Goal: Book appointment/travel/reservation

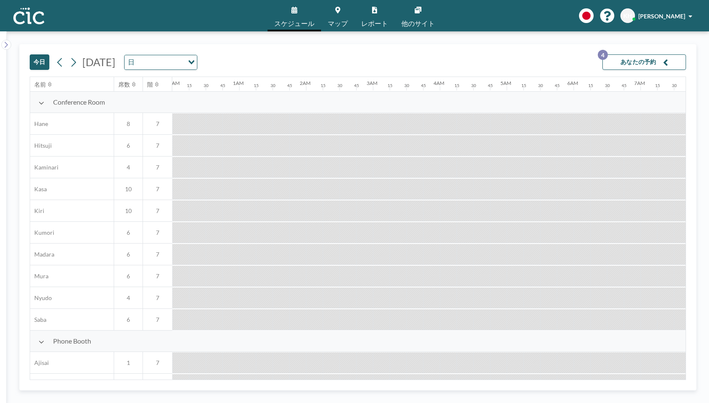
click at [33, 56] on button "今日" at bounding box center [40, 61] width 20 height 15
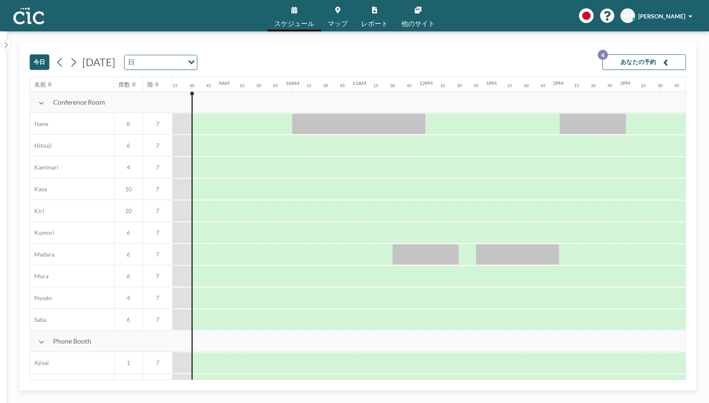
scroll to position [0, 552]
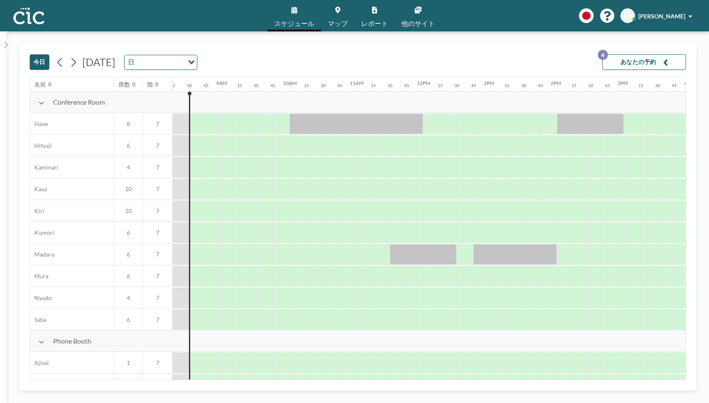
click at [644, 59] on button "あなたの予約 4" at bounding box center [644, 61] width 84 height 15
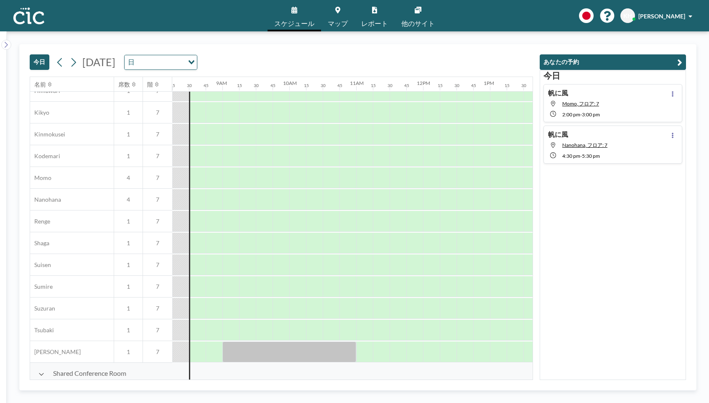
scroll to position [336, 552]
drag, startPoint x: 298, startPoint y: 264, endPoint x: 316, endPoint y: 264, distance: 17.6
click at [316, 264] on div at bounding box center [305, 265] width 33 height 21
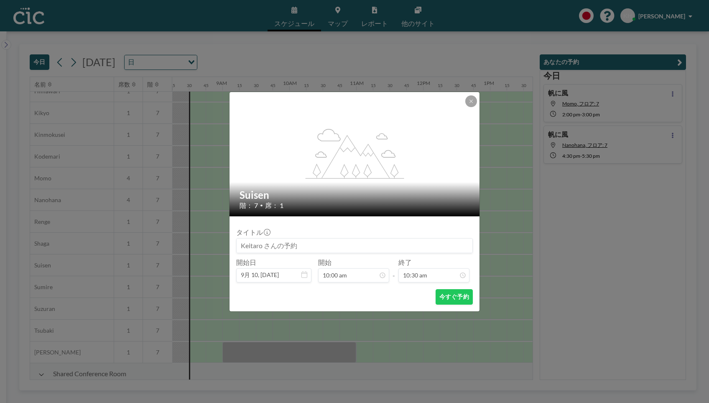
click at [338, 247] on input at bounding box center [355, 245] width 236 height 14
type input "h"
type input "帆に風"
click at [447, 301] on button "今すぐ予約" at bounding box center [454, 296] width 37 height 15
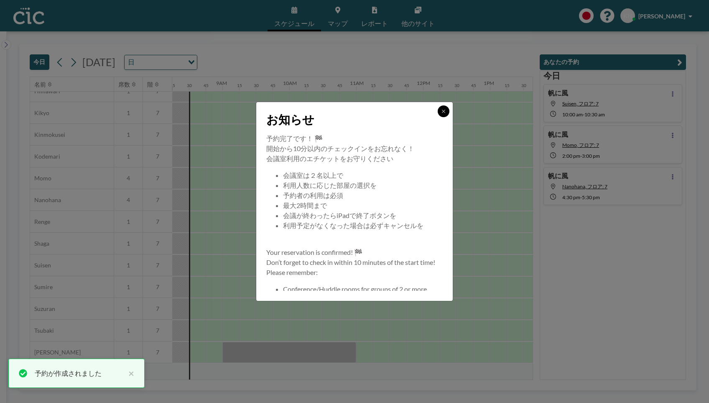
click at [443, 110] on icon at bounding box center [443, 111] width 5 height 5
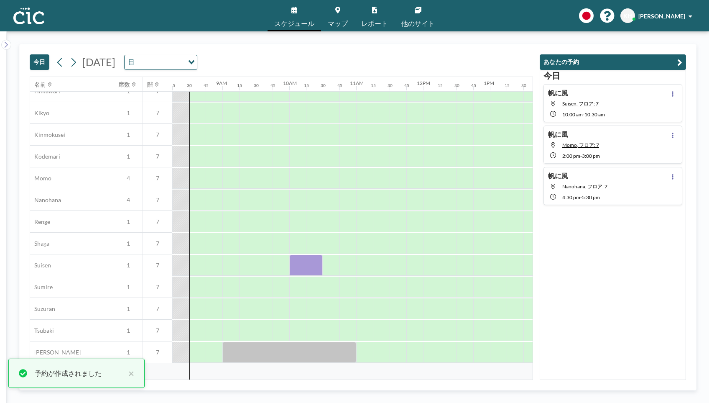
click at [551, 264] on div "[DATE] 帆に[PERSON_NAME], フロア: 7 10:00 AM - 10:30 AM 帆に風 Momo, フロア: 7 2:00 PM - 3…" at bounding box center [613, 225] width 146 height 310
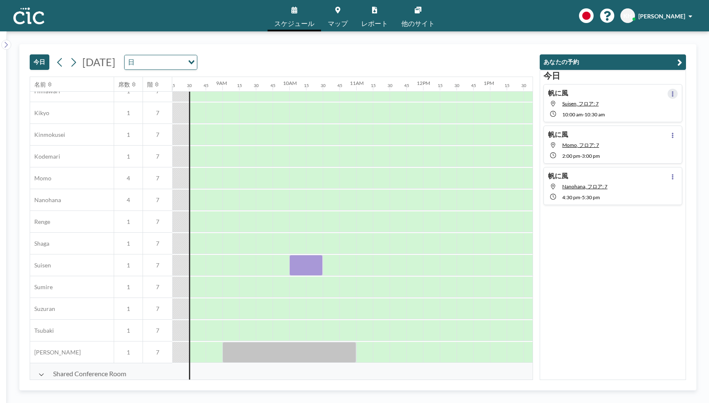
click at [672, 94] on icon at bounding box center [673, 93] width 2 height 5
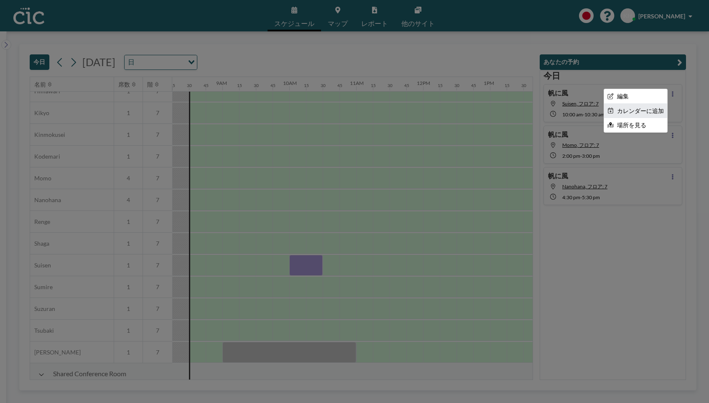
click at [634, 110] on li "カレンダーに追加" at bounding box center [635, 111] width 63 height 14
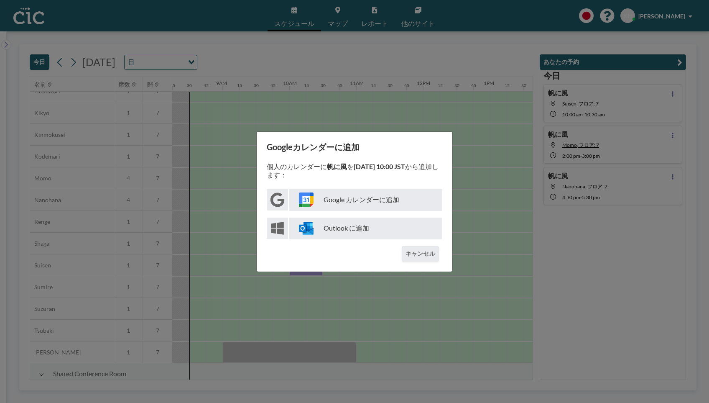
click at [356, 200] on p "Google カレンダーに追加" at bounding box center [365, 200] width 153 height 22
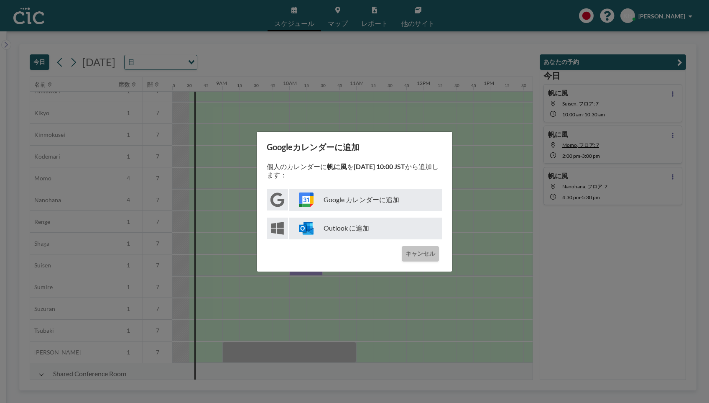
click at [428, 257] on button "キャンセル" at bounding box center [420, 253] width 37 height 15
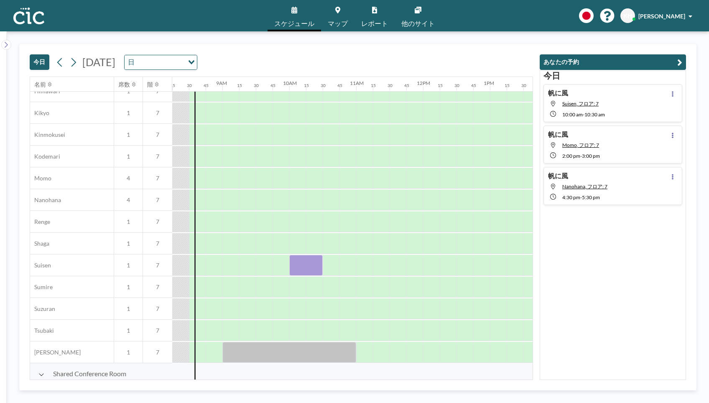
scroll to position [376, 552]
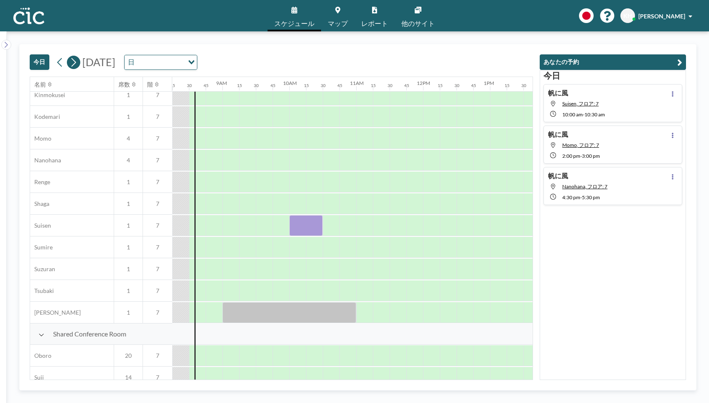
click at [74, 61] on icon at bounding box center [73, 62] width 8 height 13
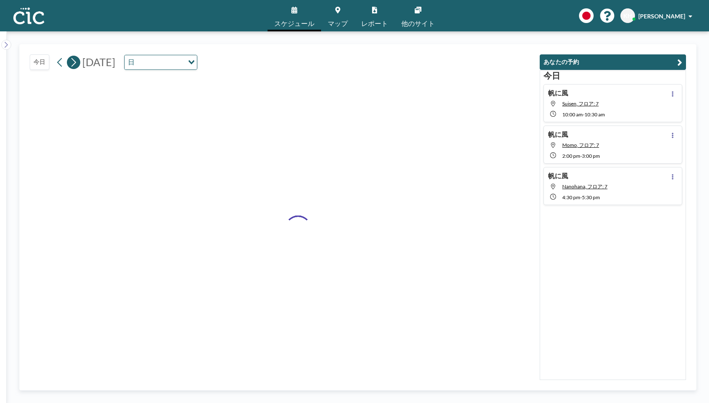
click at [74, 61] on icon at bounding box center [73, 62] width 8 height 13
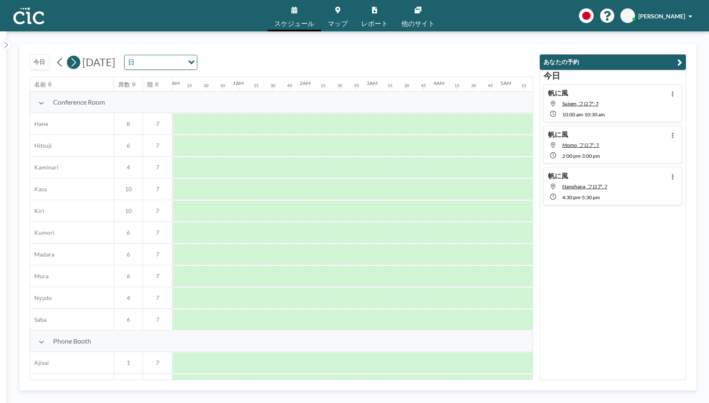
click at [74, 61] on icon at bounding box center [73, 62] width 8 height 13
click at [57, 63] on icon at bounding box center [60, 62] width 8 height 13
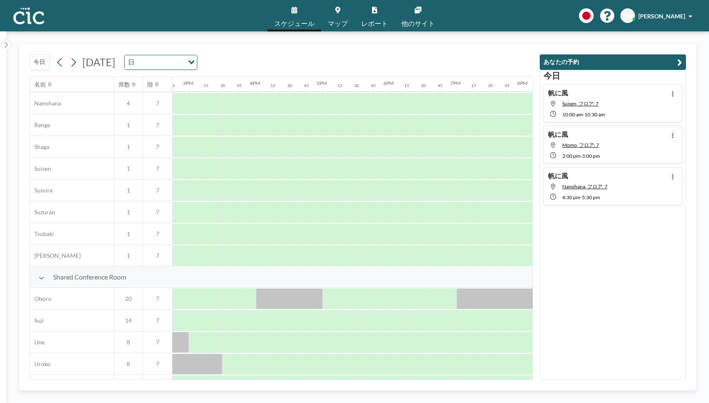
scroll to position [433, 988]
drag, startPoint x: 256, startPoint y: 173, endPoint x: 311, endPoint y: 172, distance: 55.2
click at [311, 172] on div at bounding box center [287, 168] width 67 height 21
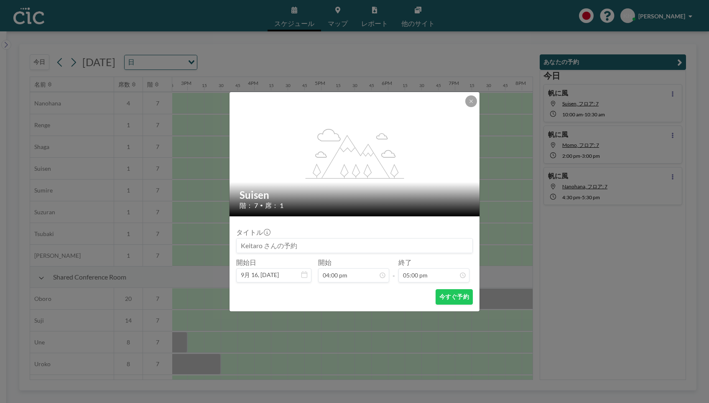
click at [306, 245] on input at bounding box center [355, 245] width 236 height 14
type input "h"
type input "帆に風"
click at [452, 298] on button "今すぐ予約" at bounding box center [454, 296] width 37 height 15
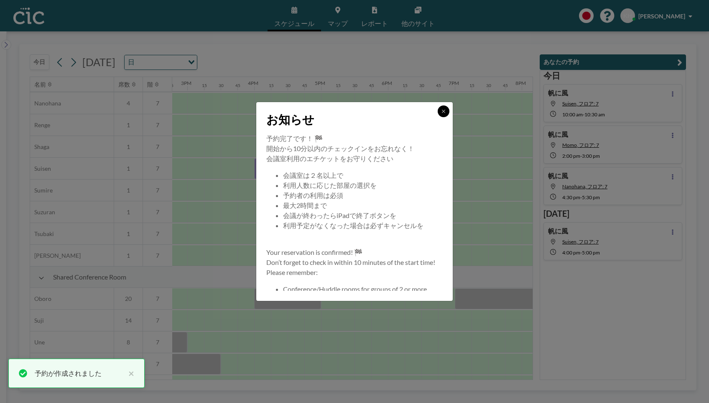
click at [443, 112] on icon at bounding box center [443, 111] width 5 height 5
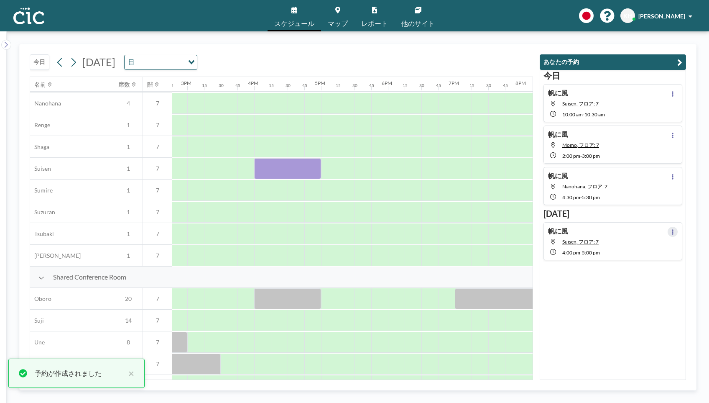
click at [672, 234] on button at bounding box center [673, 232] width 10 height 10
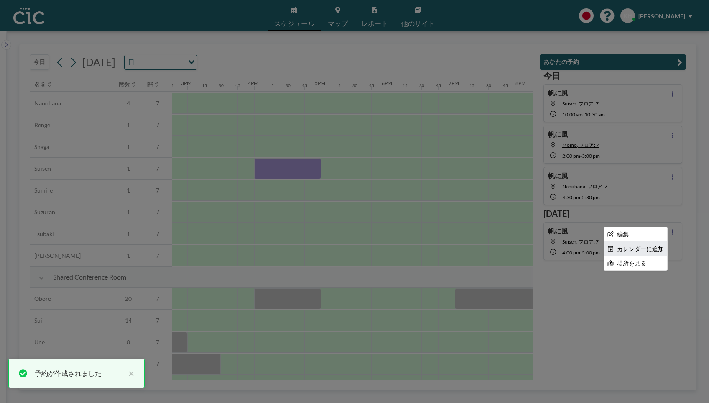
click at [654, 243] on li "カレンダーに追加" at bounding box center [635, 249] width 63 height 14
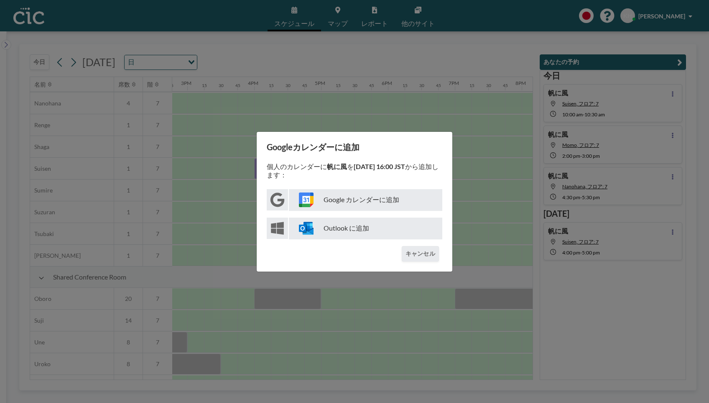
click at [387, 200] on p "Google カレンダーに追加" at bounding box center [365, 200] width 153 height 22
click at [420, 258] on button "キャンセル" at bounding box center [420, 253] width 37 height 15
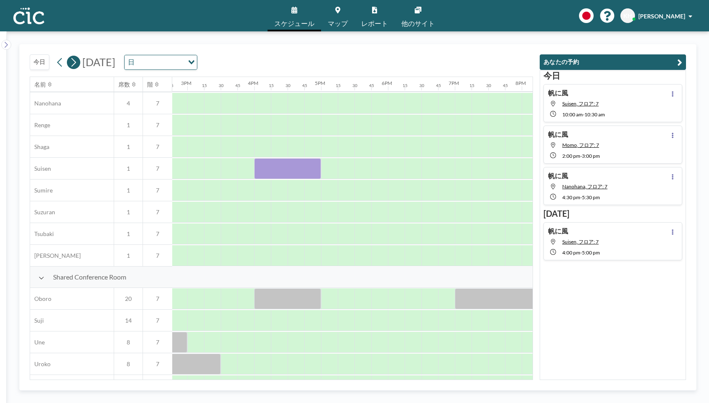
click at [71, 58] on icon at bounding box center [73, 62] width 8 height 13
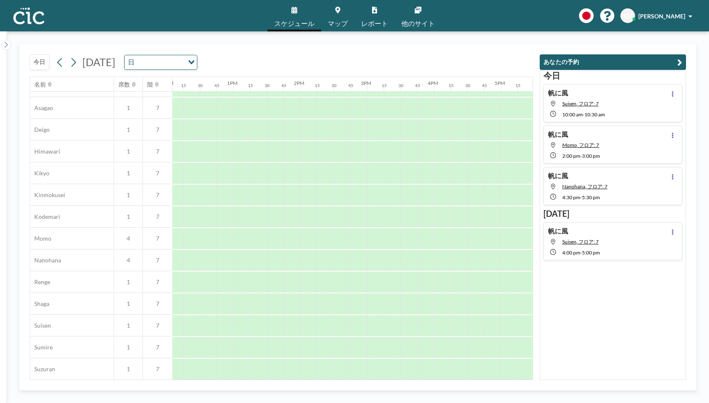
scroll to position [318, 808]
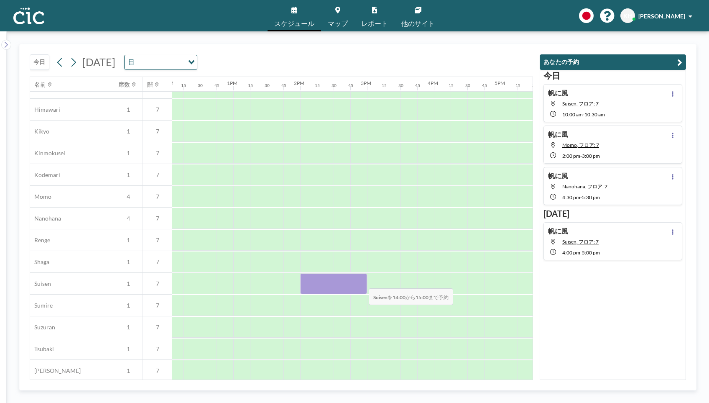
drag, startPoint x: 308, startPoint y: 277, endPoint x: 362, endPoint y: 283, distance: 53.8
click at [362, 283] on div at bounding box center [333, 283] width 67 height 21
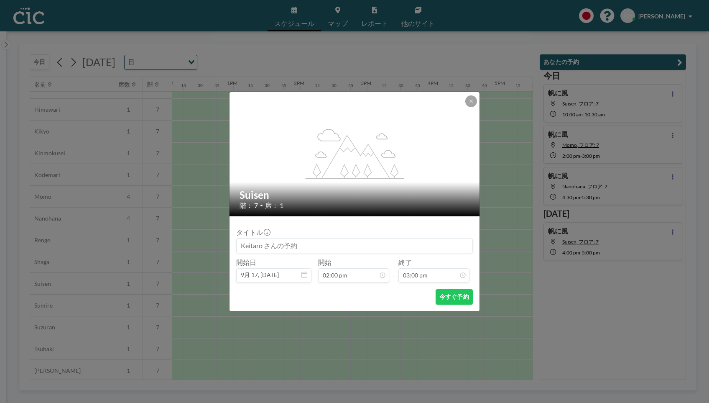
scroll to position [833, 0]
click at [326, 243] on input at bounding box center [355, 245] width 236 height 14
type input "帆に風"
click at [446, 294] on button "今すぐ予約" at bounding box center [454, 296] width 37 height 15
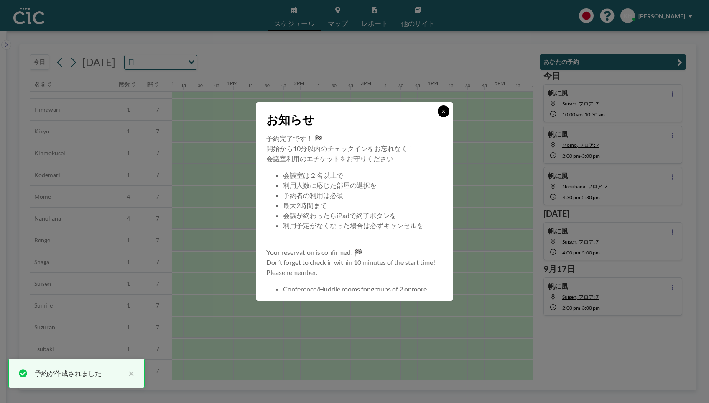
click at [446, 110] on icon at bounding box center [443, 111] width 5 height 5
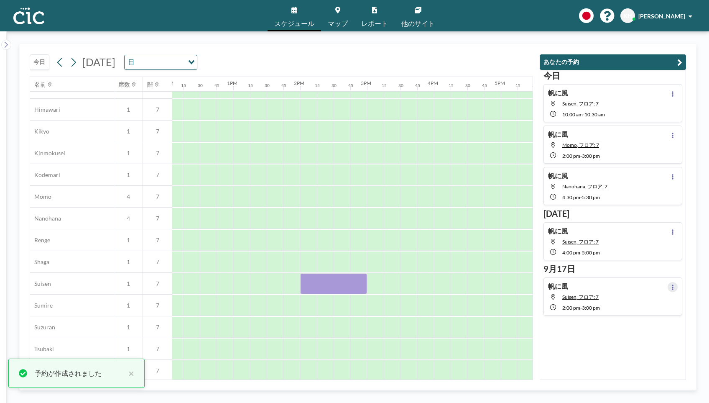
click at [672, 291] on button at bounding box center [673, 287] width 10 height 10
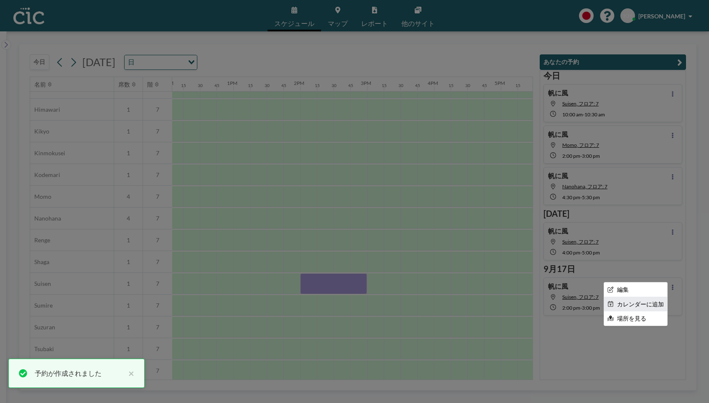
click at [643, 302] on li "カレンダーに追加" at bounding box center [635, 304] width 63 height 14
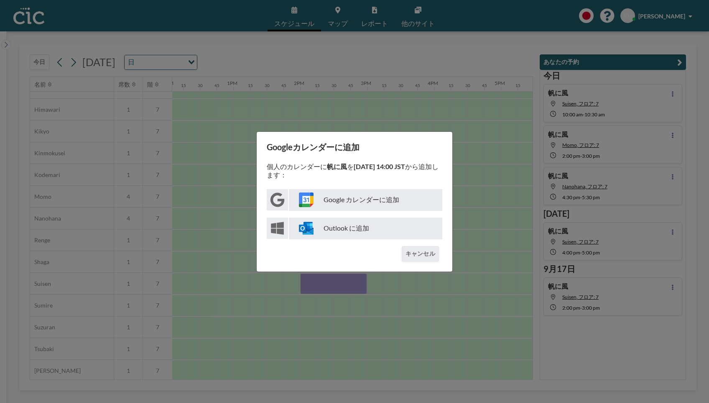
click at [361, 201] on p "Google カレンダーに追加" at bounding box center [365, 200] width 153 height 22
click at [418, 249] on button "キャンセル" at bounding box center [420, 253] width 37 height 15
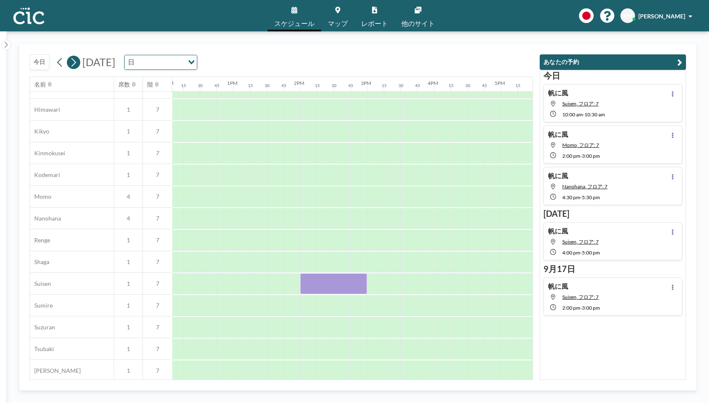
click at [72, 63] on icon at bounding box center [73, 62] width 8 height 13
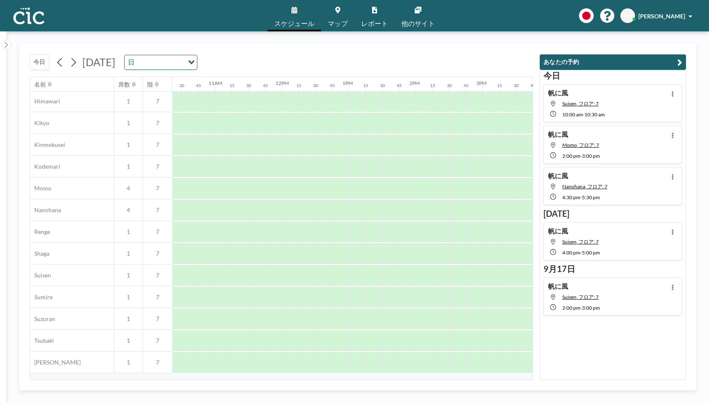
scroll to position [326, 695]
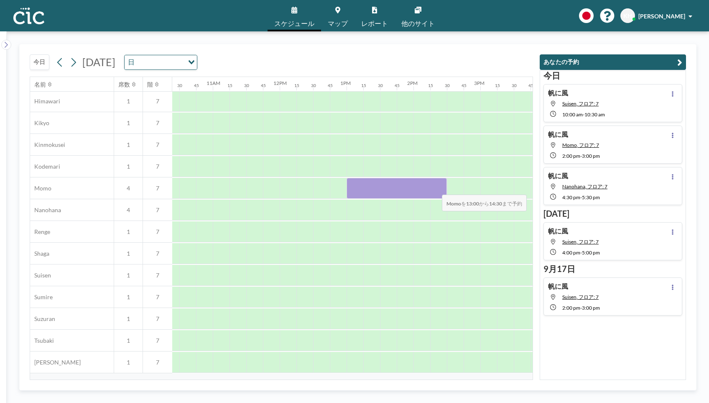
drag, startPoint x: 352, startPoint y: 190, endPoint x: 435, endPoint y: 189, distance: 83.2
click at [435, 189] on div at bounding box center [397, 188] width 100 height 21
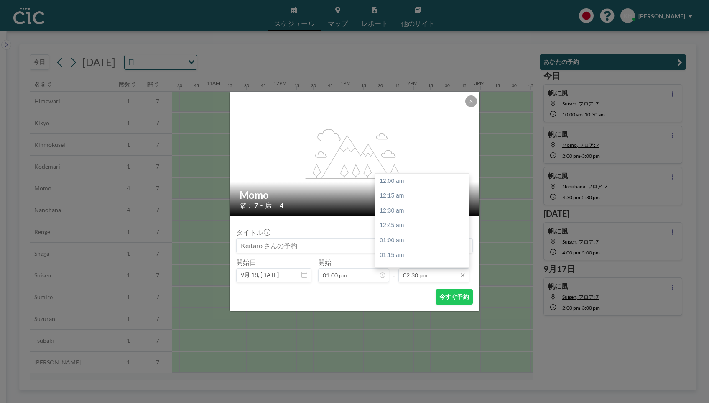
scroll to position [863, 0]
click at [414, 273] on input "02:30 pm" at bounding box center [433, 275] width 71 height 14
click at [419, 199] on div "02:45 pm" at bounding box center [422, 196] width 94 height 15
type input "02:45 pm"
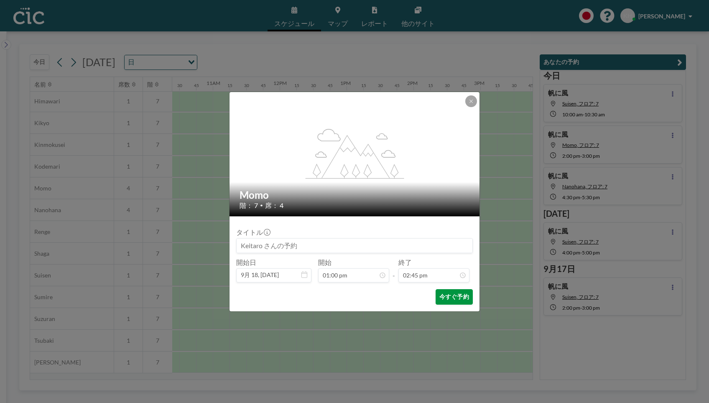
click at [441, 298] on button "今すぐ予約" at bounding box center [454, 296] width 37 height 15
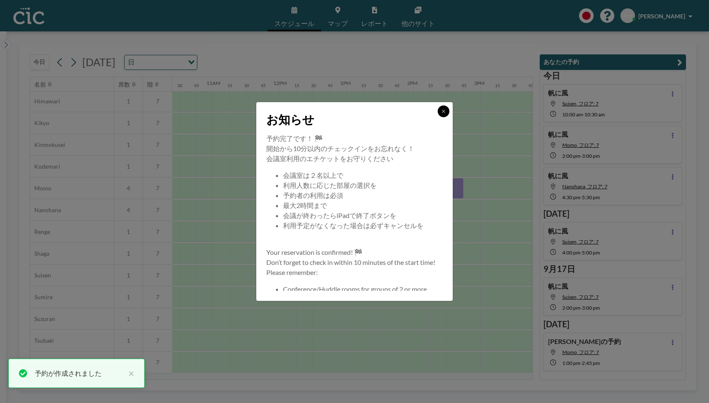
click at [444, 111] on icon at bounding box center [443, 111] width 5 height 5
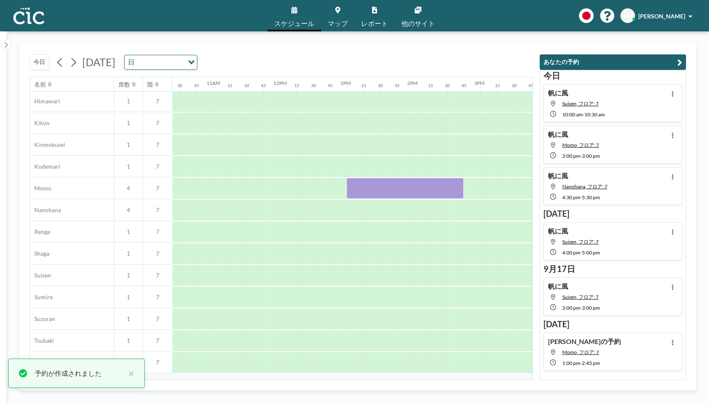
click at [675, 344] on button at bounding box center [673, 342] width 10 height 10
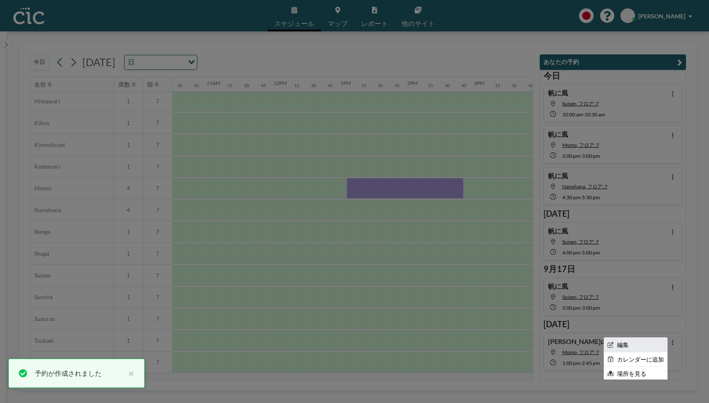
click at [655, 341] on li "編集" at bounding box center [635, 344] width 63 height 14
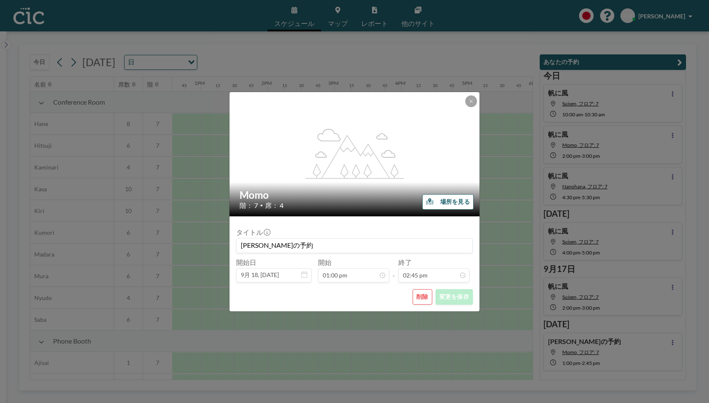
scroll to position [0, 853]
click at [277, 246] on input "[PERSON_NAME]の予約" at bounding box center [355, 245] width 236 height 14
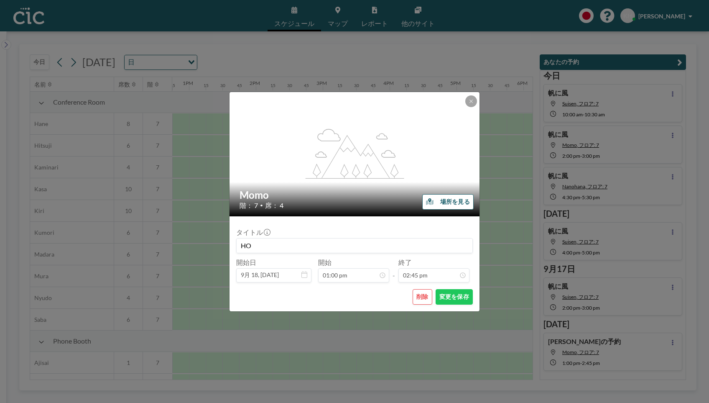
type input "H"
type input "帆に風"
click at [461, 295] on button "変更を保存" at bounding box center [454, 296] width 37 height 15
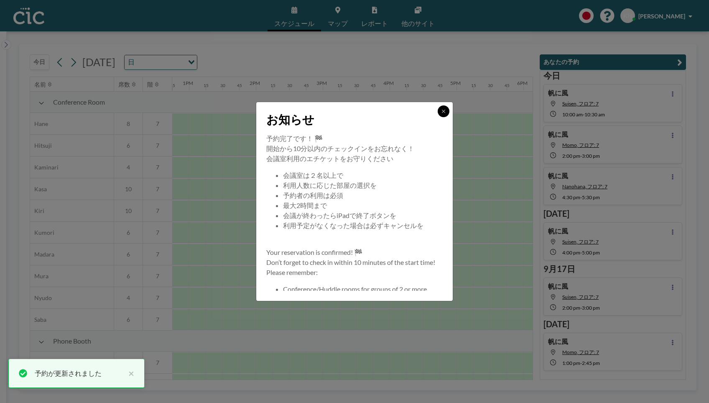
click at [442, 111] on icon at bounding box center [443, 111] width 5 height 5
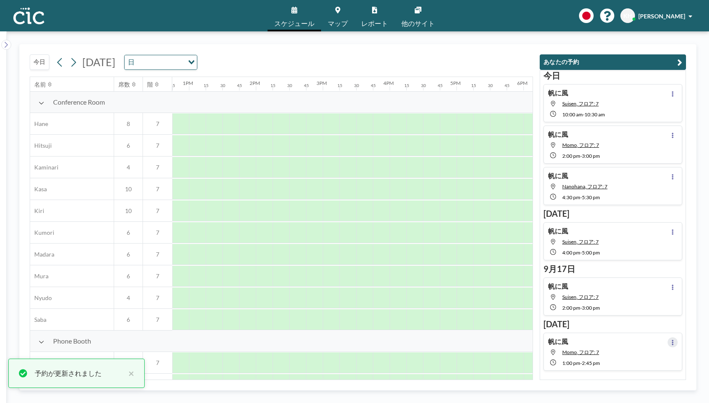
click at [671, 342] on icon at bounding box center [672, 341] width 3 height 5
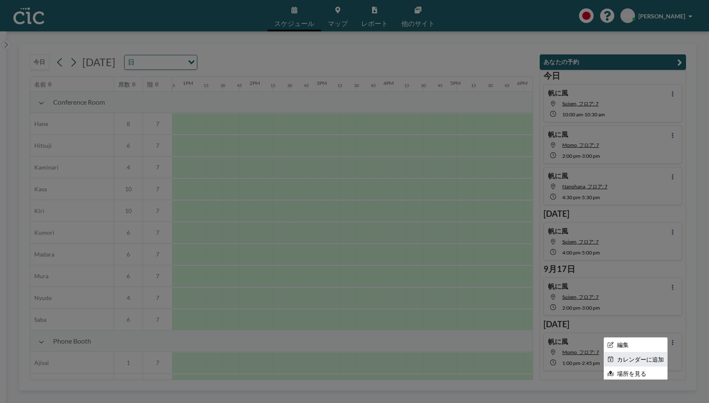
click at [624, 359] on li "カレンダーに追加" at bounding box center [635, 359] width 63 height 14
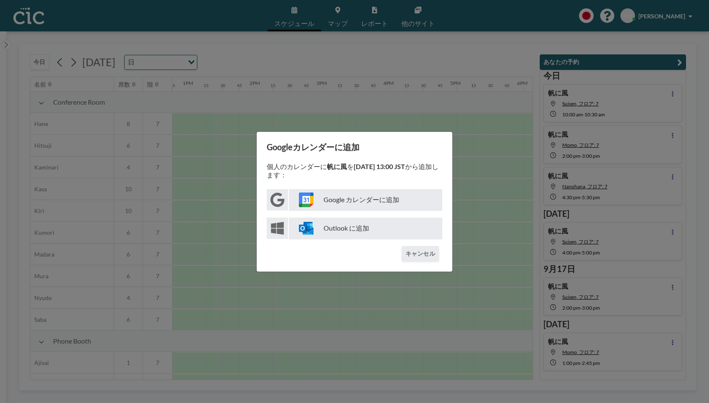
click at [342, 204] on p "Google カレンダーに追加" at bounding box center [365, 200] width 153 height 22
click at [487, 239] on div "Googleカレンダーに追加 個人のカレンダーに 帆に風 を [DATE] 13:00 JST から追加します： Google カレンダーに追加 Outloo…" at bounding box center [354, 201] width 709 height 403
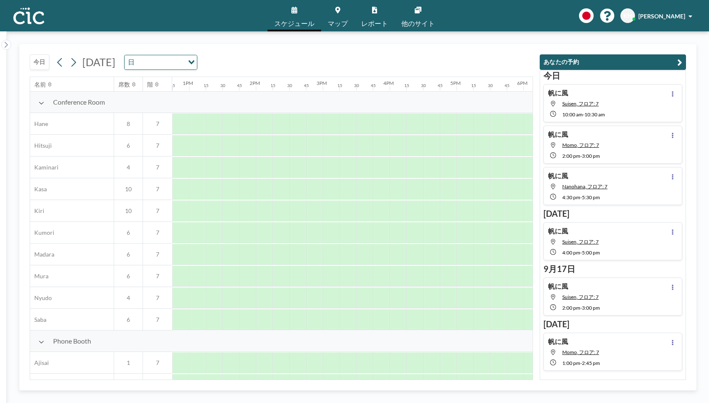
click at [629, 344] on div "帆に風 Momo, フロア: 7 1:00 PM - 2:45 PM" at bounding box center [612, 351] width 139 height 38
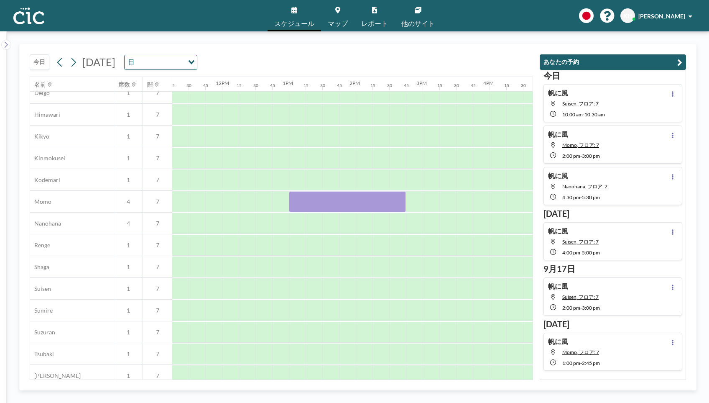
scroll to position [354, 853]
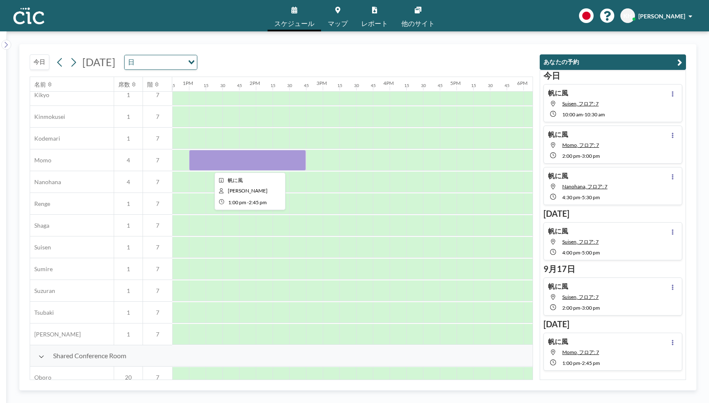
click at [283, 161] on div at bounding box center [247, 160] width 117 height 21
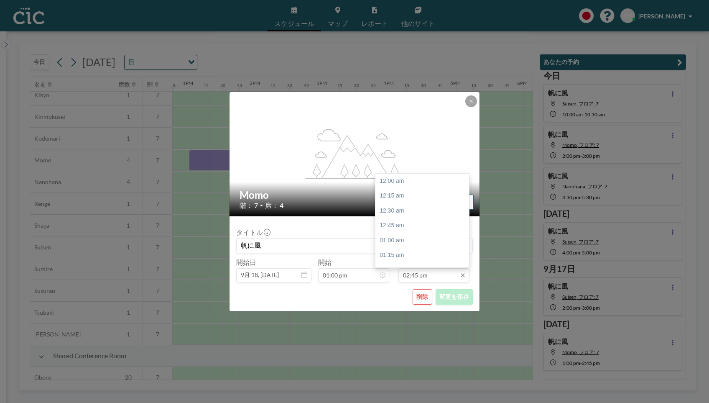
scroll to position [878, 0]
click at [413, 274] on input "02:45 pm" at bounding box center [433, 275] width 71 height 14
click at [401, 200] on div "03:00 pm" at bounding box center [422, 195] width 94 height 15
type input "03:00 pm"
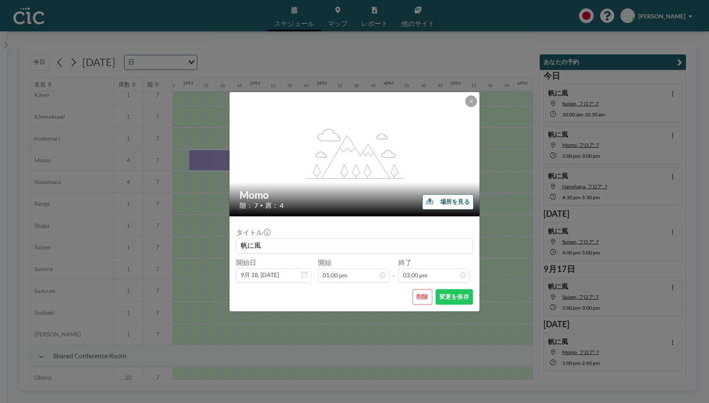
scroll to position [893, 0]
click at [449, 302] on button "変更を保存" at bounding box center [454, 296] width 37 height 15
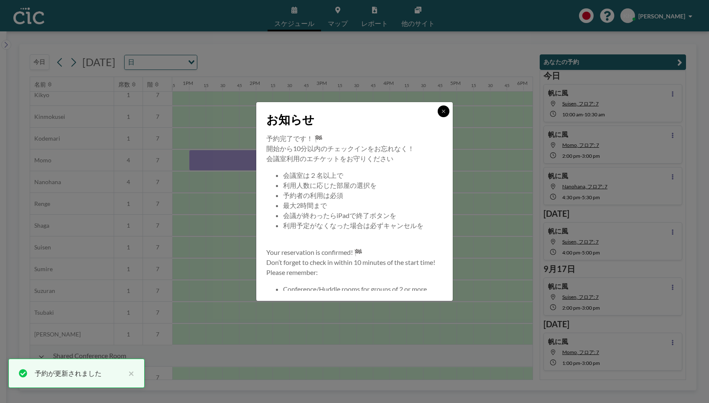
click at [443, 114] on button at bounding box center [444, 111] width 12 height 12
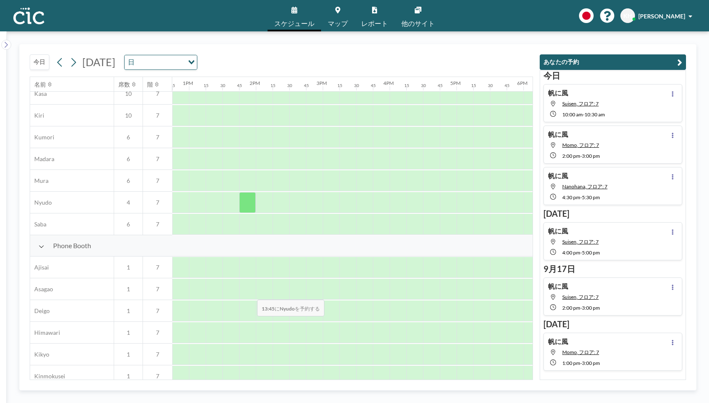
scroll to position [354, 853]
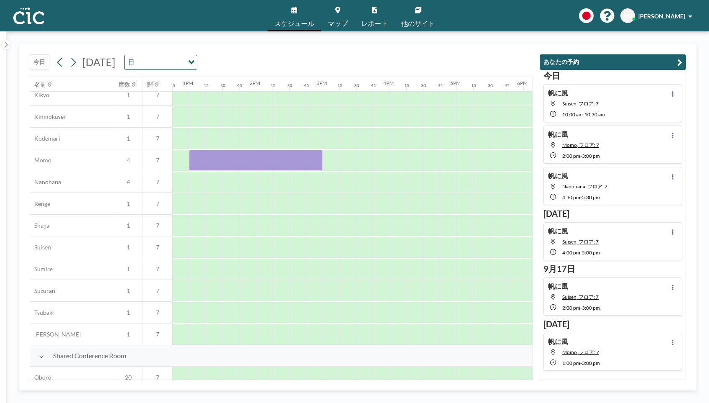
click at [31, 62] on button "今日" at bounding box center [40, 61] width 20 height 15
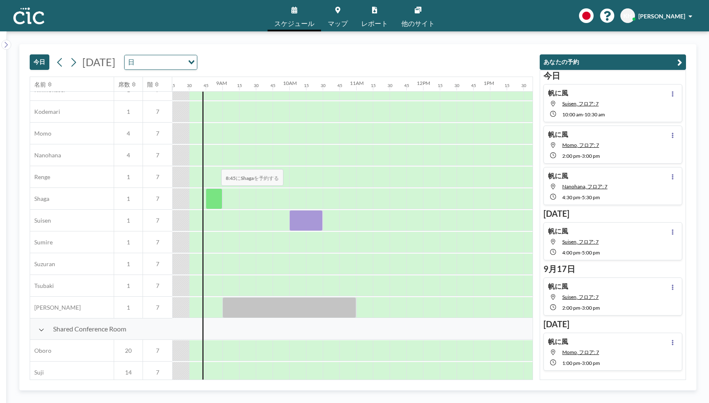
scroll to position [380, 552]
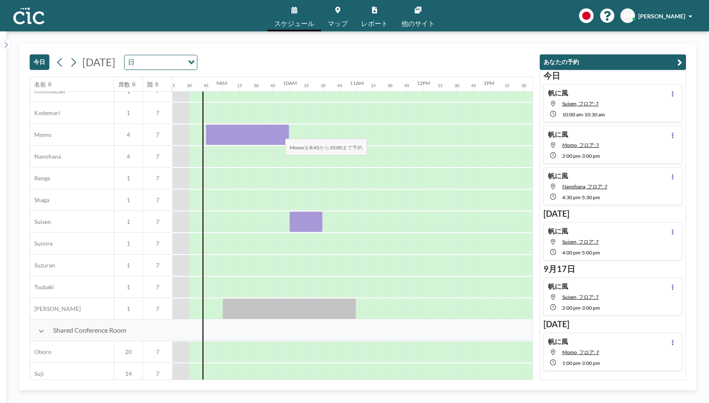
drag, startPoint x: 214, startPoint y: 133, endPoint x: 278, endPoint y: 133, distance: 64.0
click at [278, 133] on div at bounding box center [248, 134] width 84 height 21
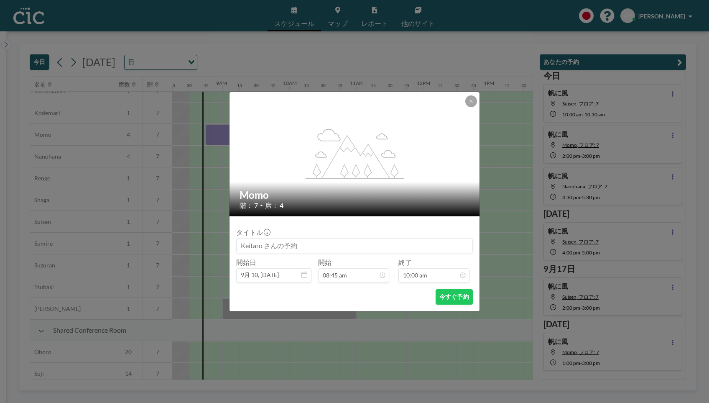
click at [307, 244] on input at bounding box center [355, 245] width 236 height 14
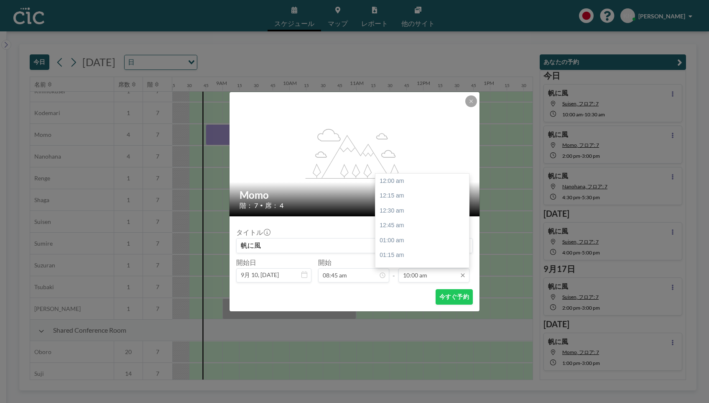
scroll to position [595, 0]
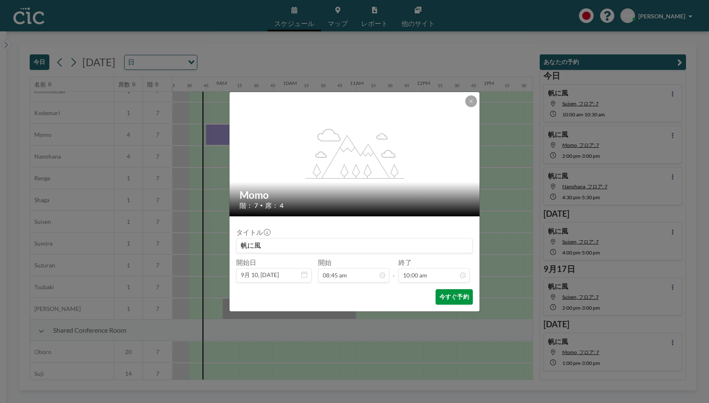
type input "帆に風"
click at [449, 295] on button "今すぐ予約" at bounding box center [454, 296] width 37 height 15
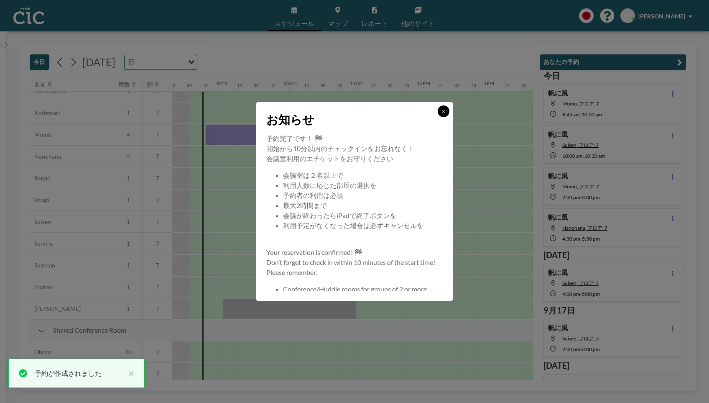
click at [445, 111] on icon at bounding box center [443, 111] width 5 height 5
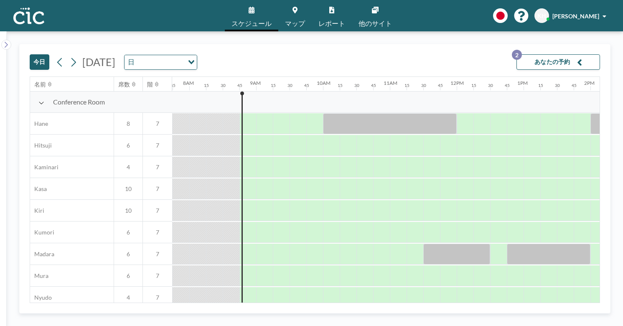
scroll to position [0, 552]
